Goal: Task Accomplishment & Management: Manage account settings

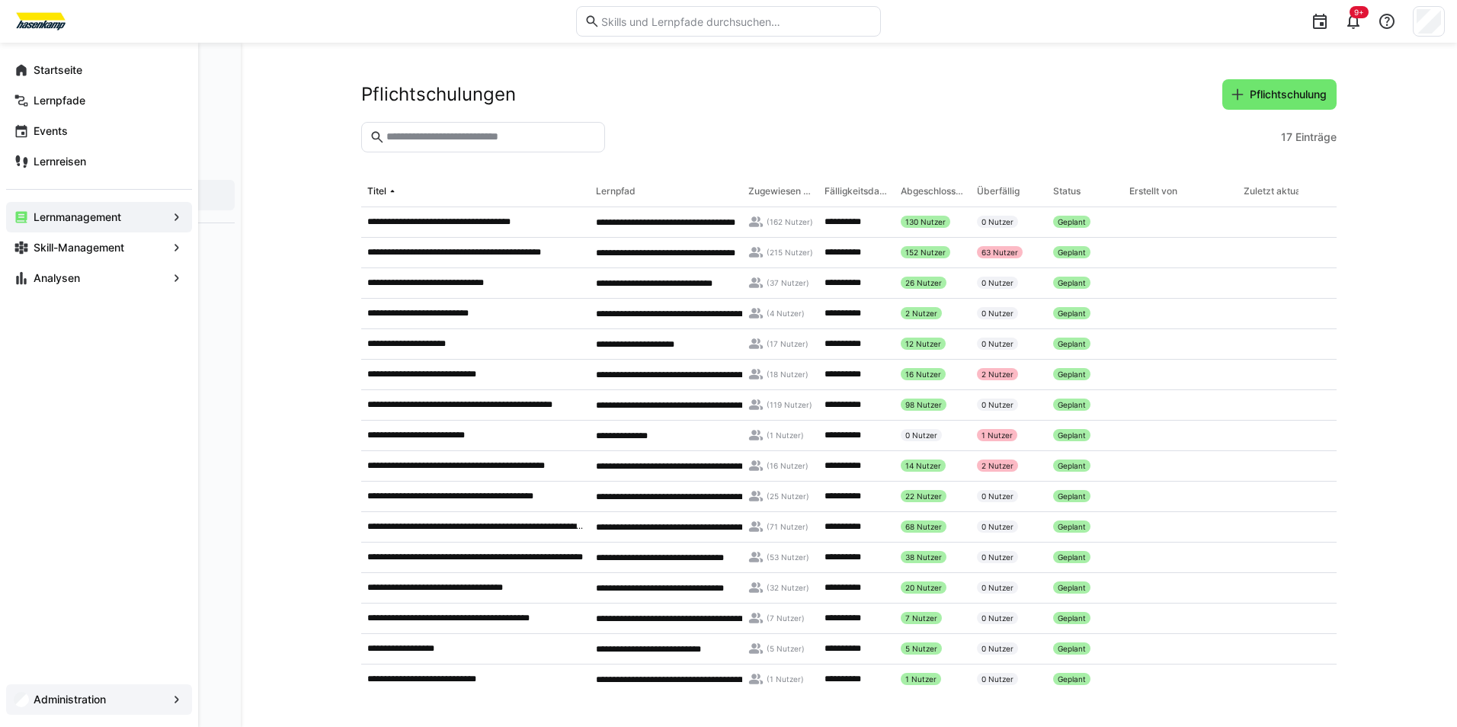
click at [0, 0] on app-navigation-label "Administration" at bounding box center [0, 0] width 0 height 0
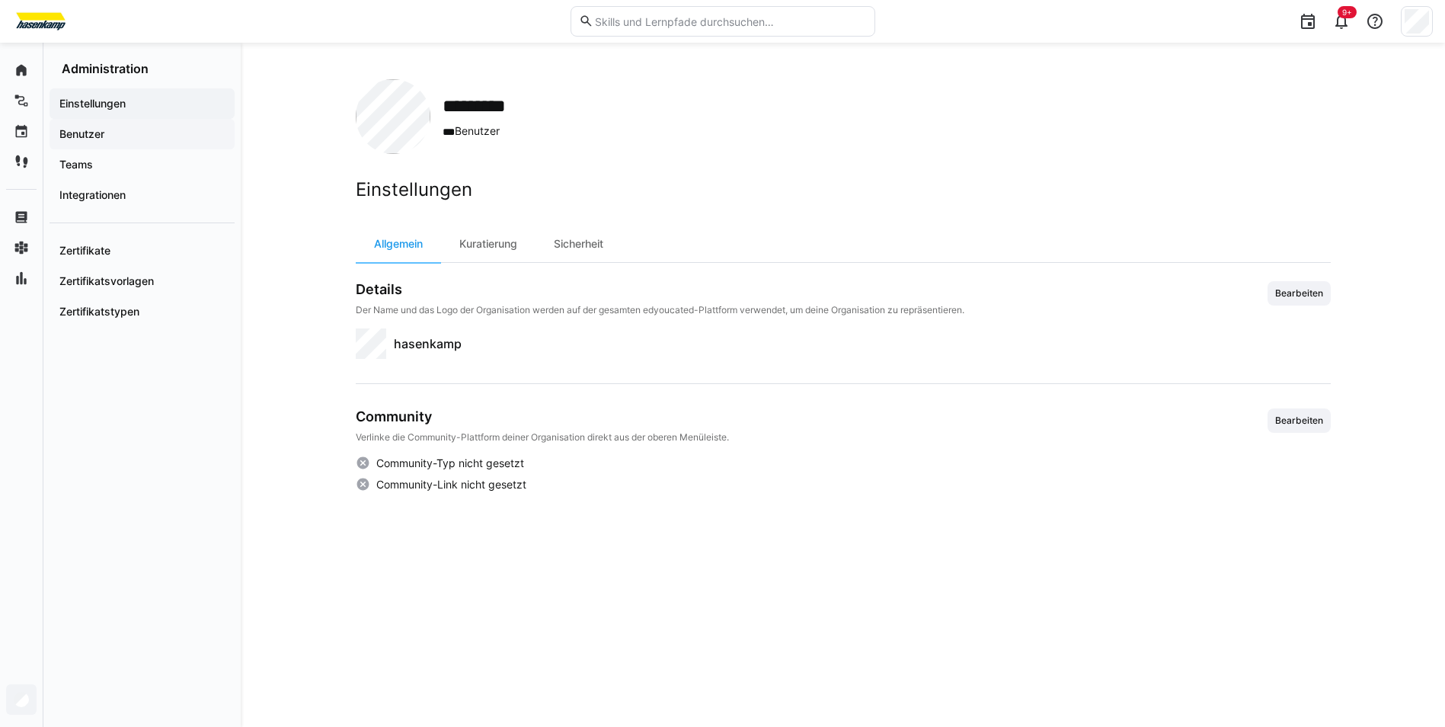
click at [122, 131] on span "Benutzer" at bounding box center [142, 133] width 170 height 15
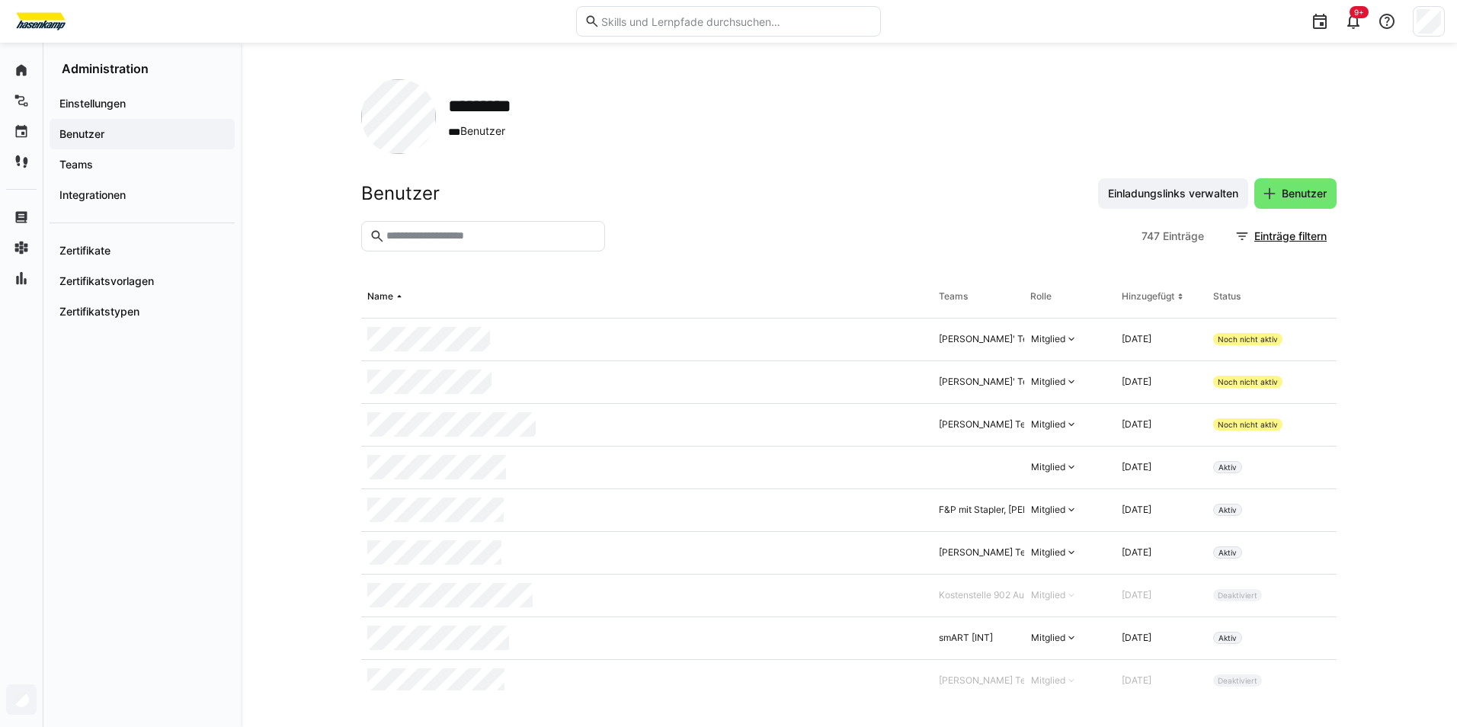
click at [524, 228] on eds-input at bounding box center [483, 236] width 244 height 30
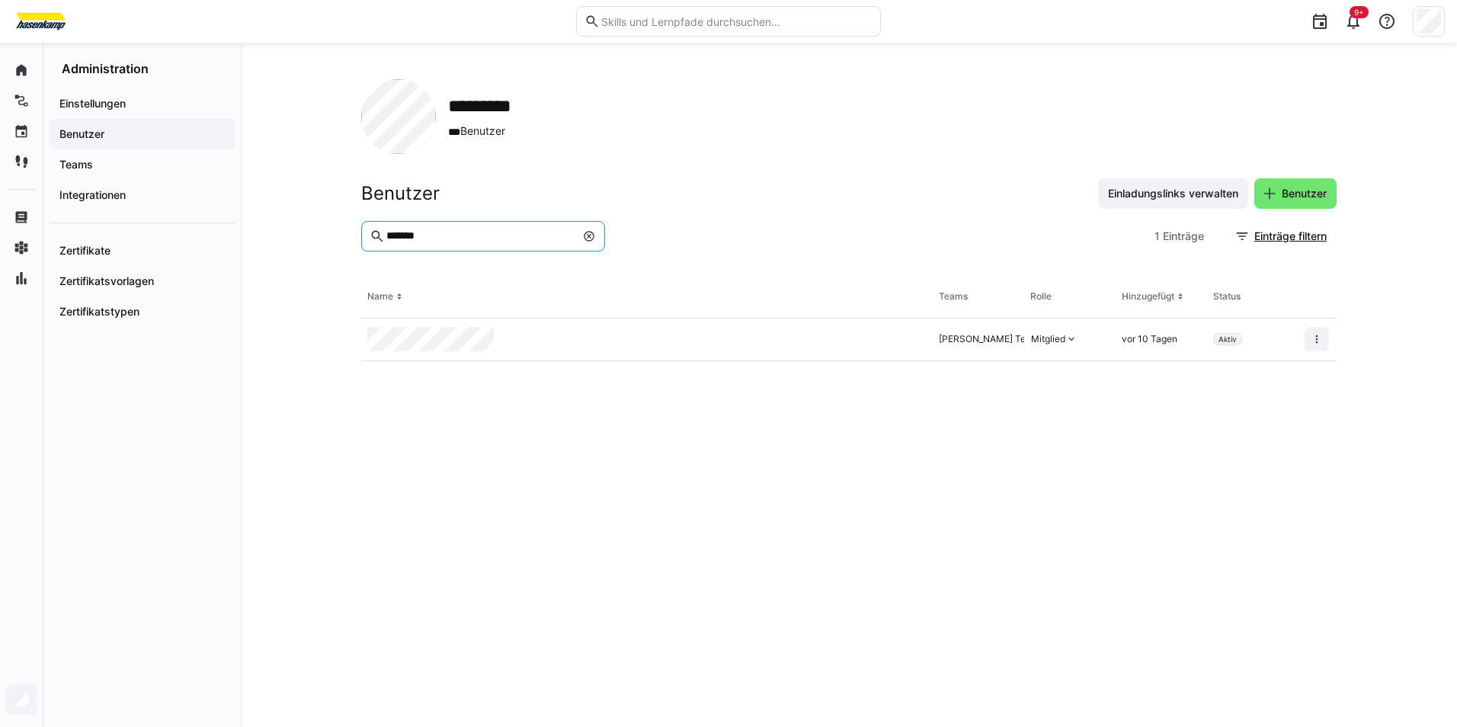
type input "*******"
click at [504, 342] on div at bounding box center [646, 339] width 571 height 43
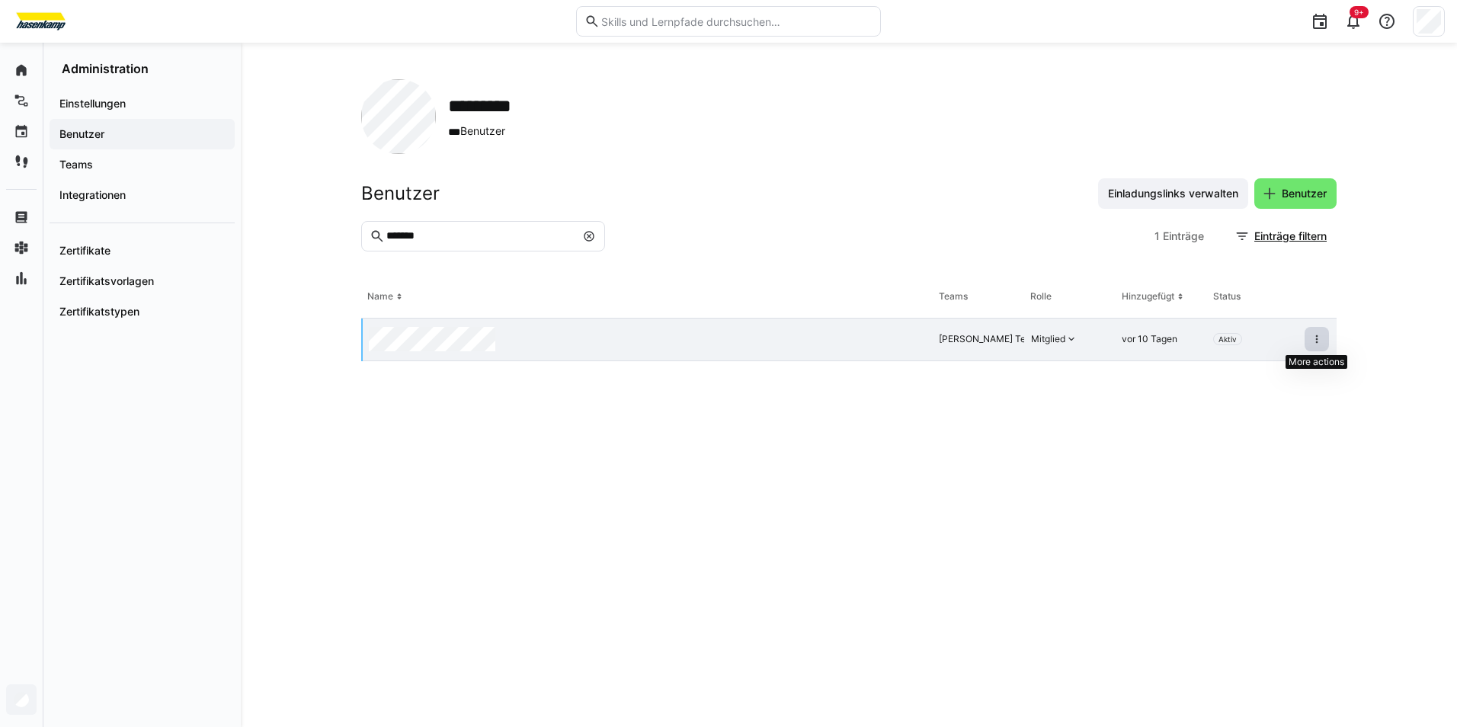
click at [1317, 341] on eds-icon at bounding box center [1317, 339] width 12 height 12
drag, startPoint x: 427, startPoint y: 455, endPoint x: 408, endPoint y: 370, distance: 87.4
click at [427, 454] on eds-table "Name Teams Rolle Hinzugefügt Status [PERSON_NAME] Team, Kostenstelle 902 Ausbil…" at bounding box center [848, 483] width 975 height 414
click at [1325, 339] on span at bounding box center [1316, 339] width 24 height 24
